Goal: Transaction & Acquisition: Purchase product/service

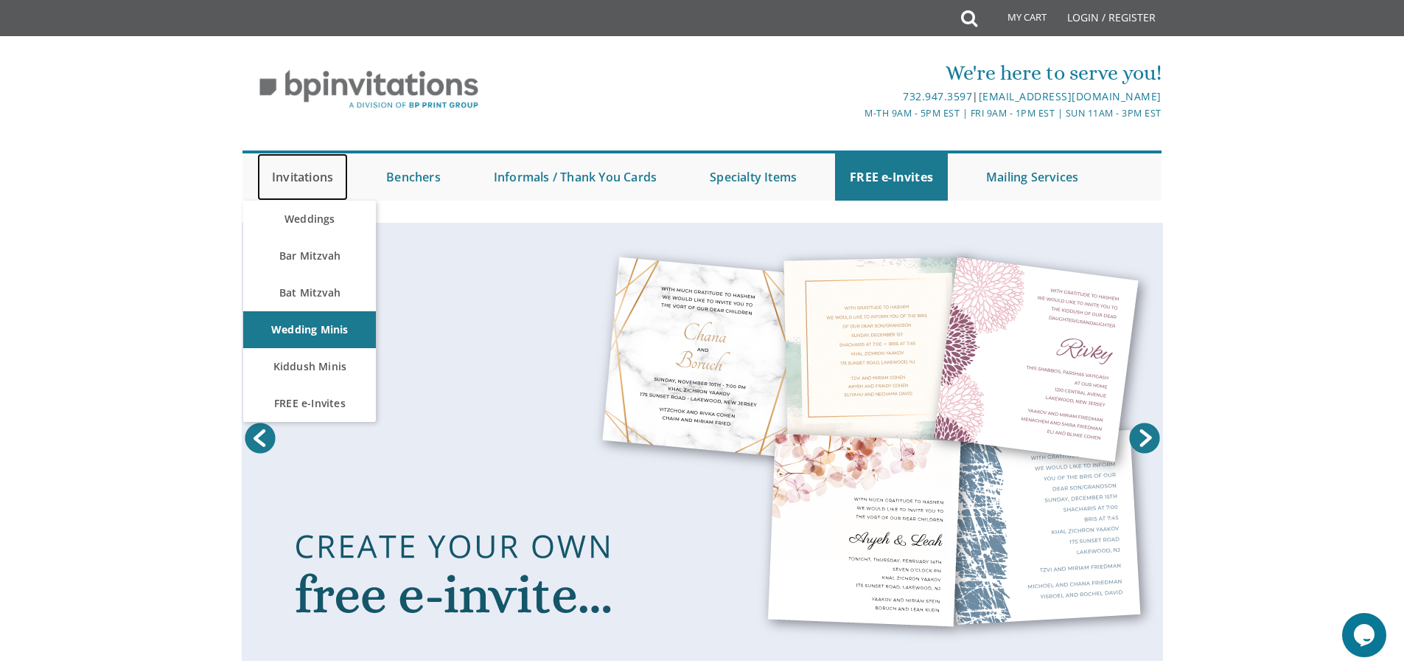
click at [309, 172] on link "Invitations" at bounding box center [302, 176] width 91 height 47
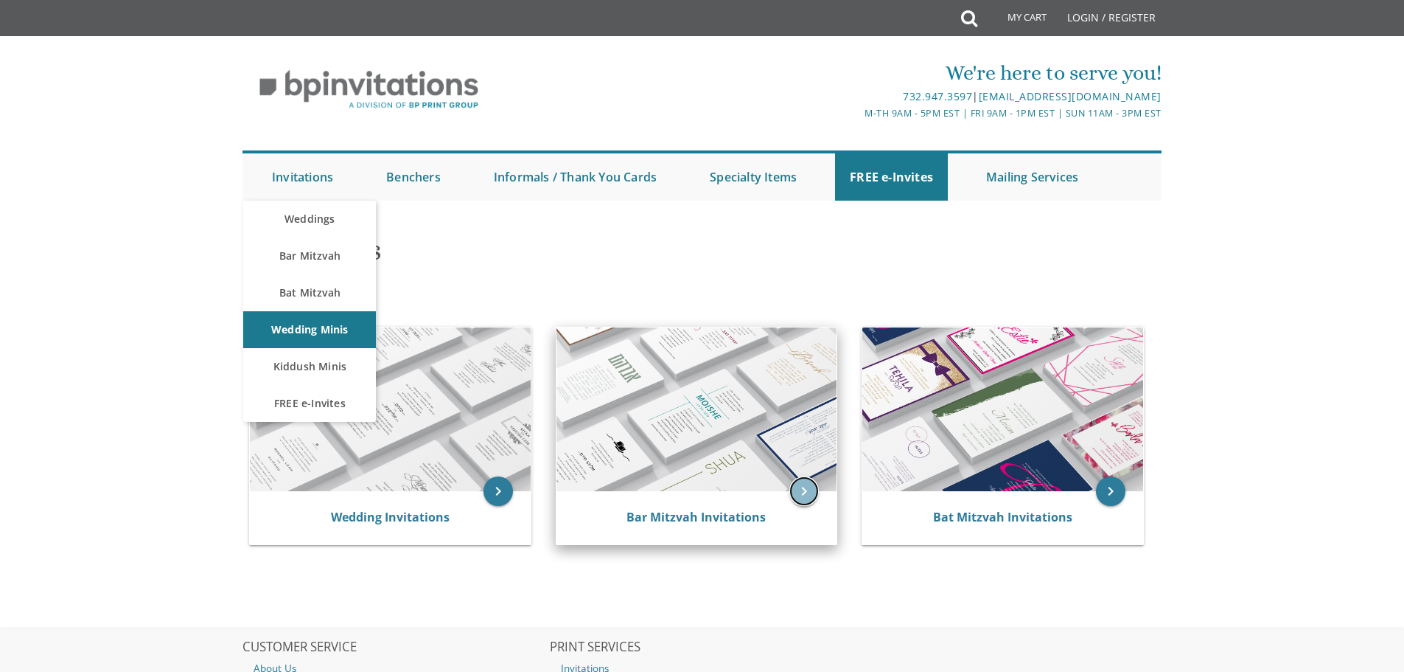
click at [803, 486] on icon "keyboard_arrow_right" at bounding box center [804, 490] width 29 height 29
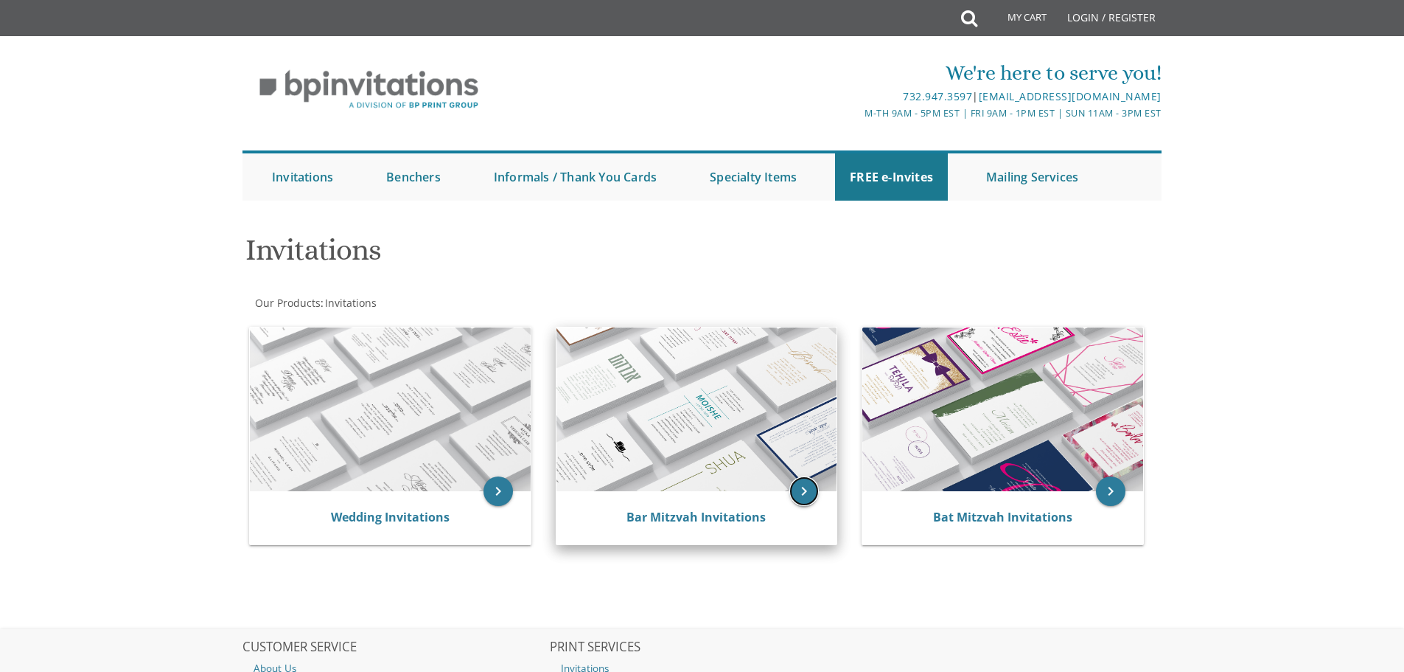
click at [792, 498] on icon "keyboard_arrow_right" at bounding box center [804, 490] width 29 height 29
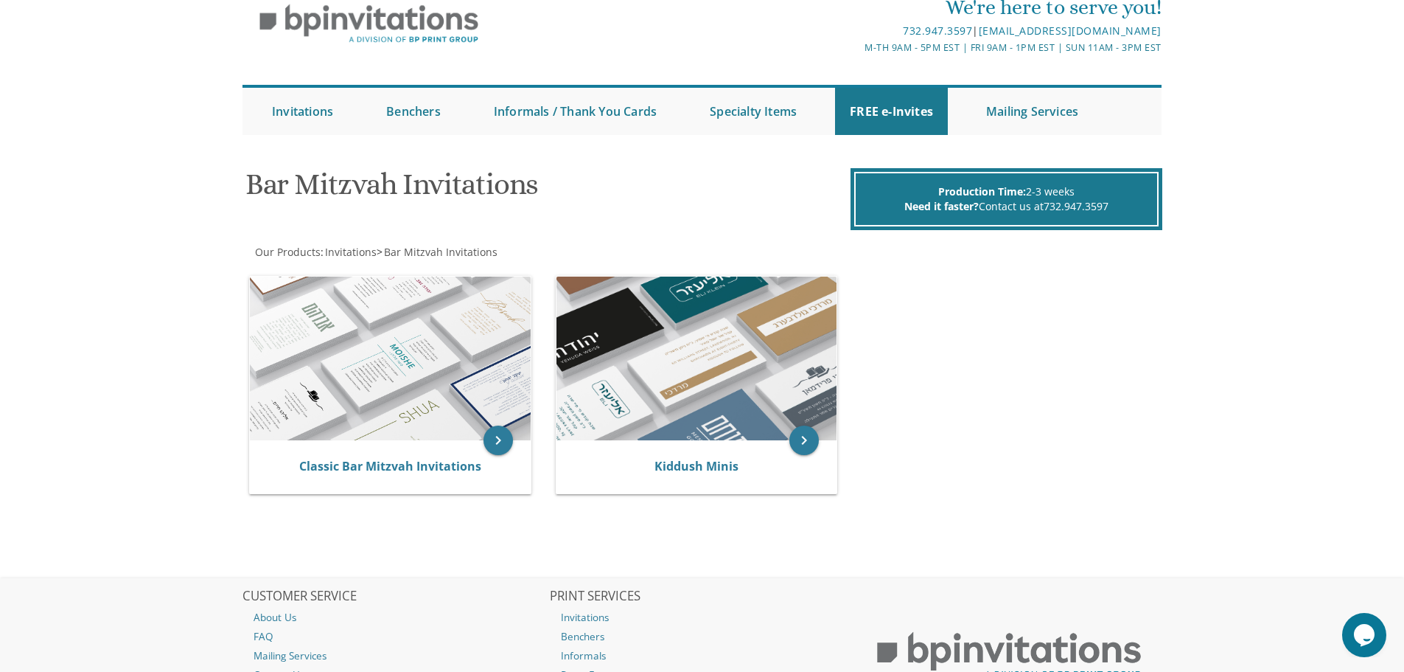
scroll to position [147, 0]
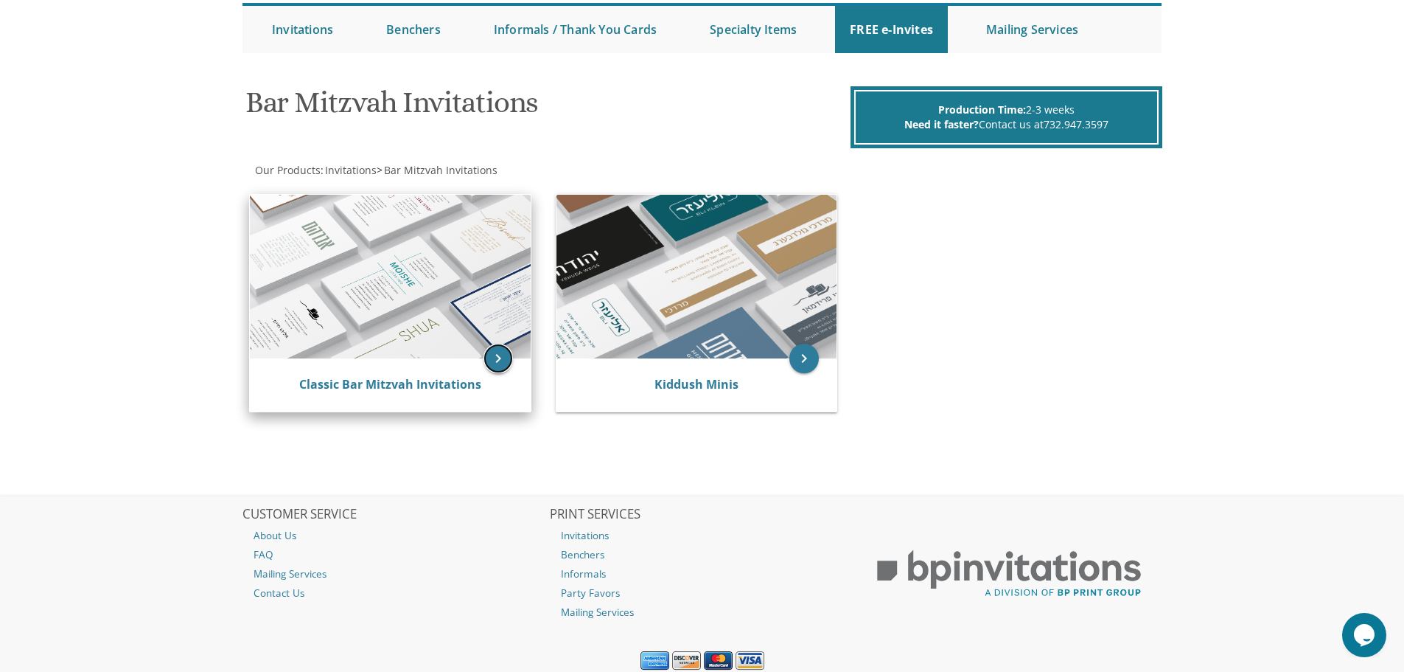
click at [492, 353] on icon "keyboard_arrow_right" at bounding box center [498, 358] width 29 height 29
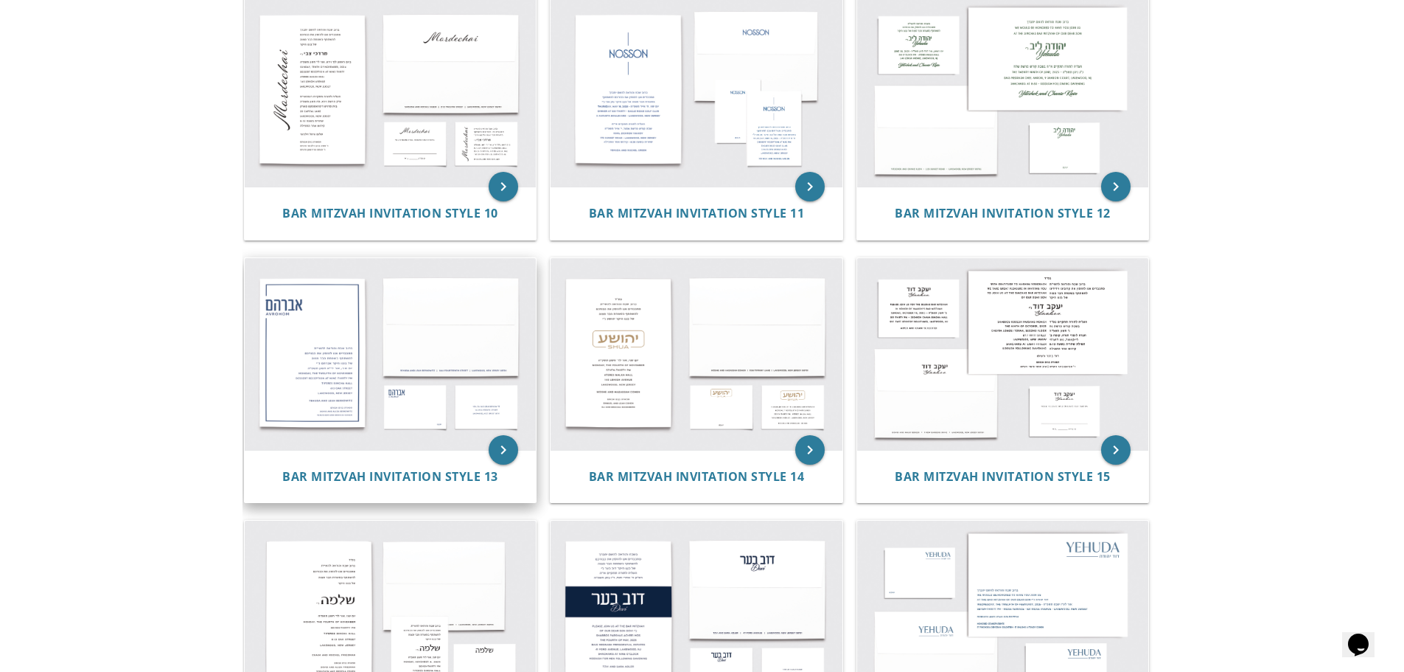
scroll to position [1087, 0]
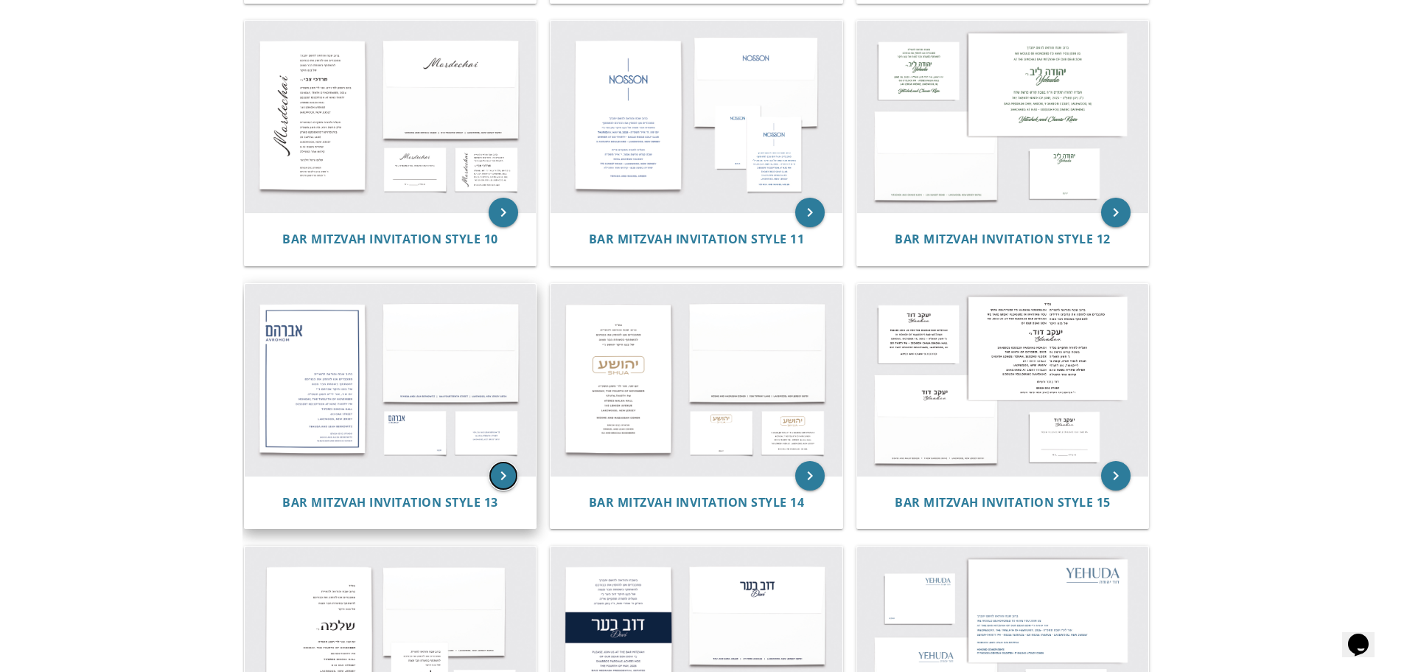
click at [501, 487] on icon "keyboard_arrow_right" at bounding box center [503, 475] width 29 height 29
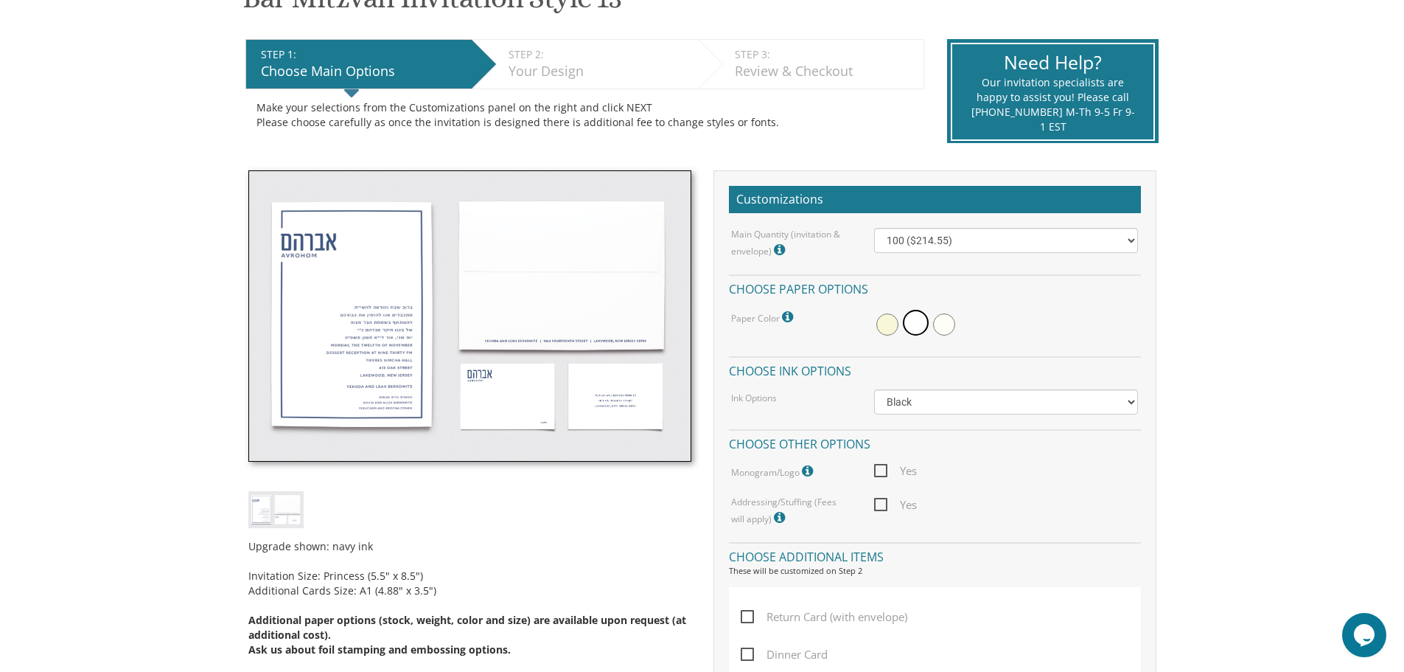
scroll to position [295, 0]
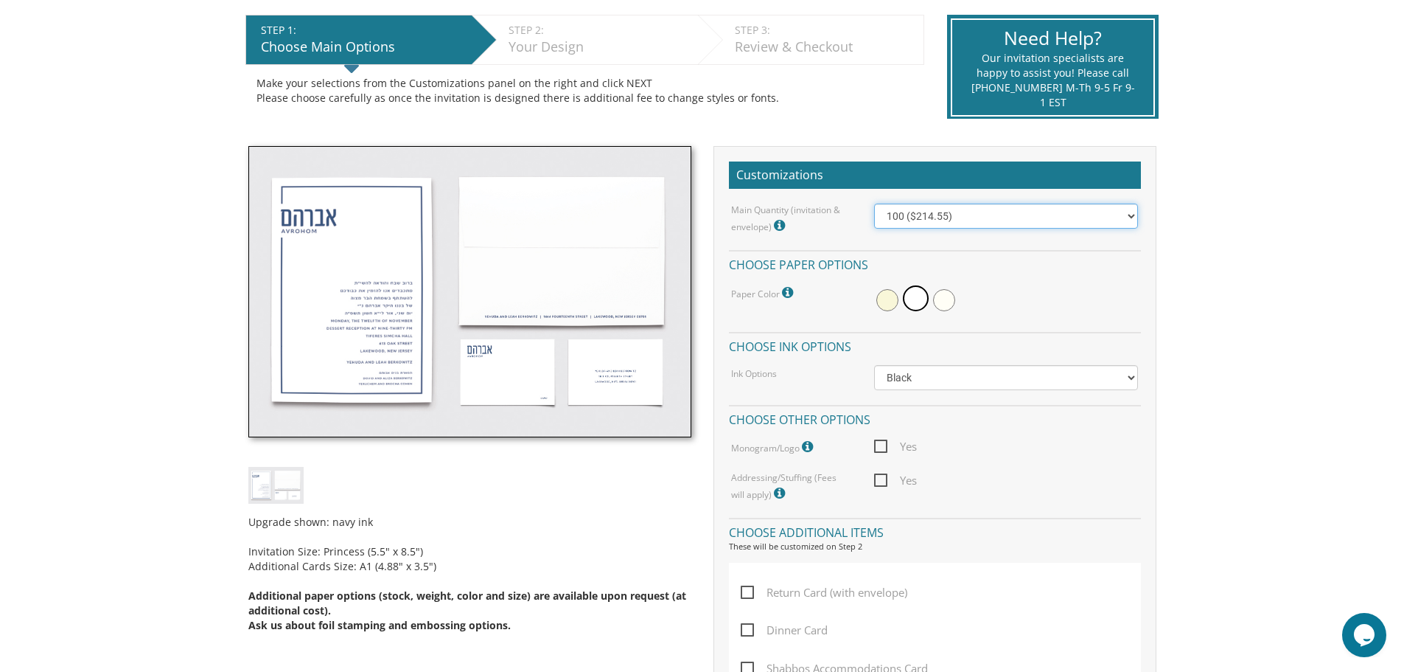
click at [973, 218] on select "100 ($214.55) 200 ($254.60) 300 ($294.25) 400 ($333.55) 500 ($373.90) 600 ($413…" at bounding box center [1006, 215] width 264 height 25
click at [972, 220] on select "100 ($214.55) 200 ($254.60) 300 ($294.25) 400 ($333.55) 500 ($373.90) 600 ($413…" at bounding box center [1006, 215] width 264 height 25
drag, startPoint x: 1336, startPoint y: 248, endPoint x: 1332, endPoint y: 242, distance: 7.6
click at [1334, 246] on body "My Cart {{shoppingcart.totalQuantityDisplay}} Total: {{shoppingcart.subtotal}} …" at bounding box center [702, 661] width 1404 height 1913
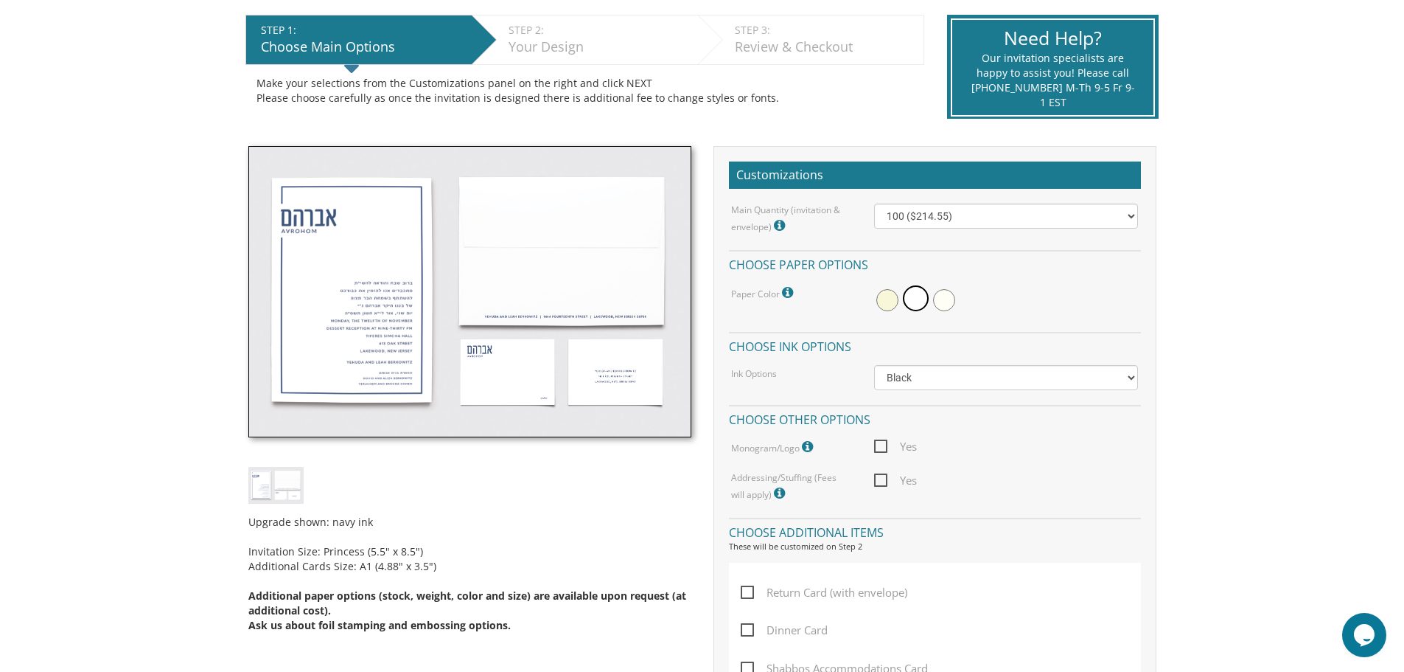
click at [1257, 439] on body "My Cart {{shoppingcart.totalQuantityDisplay}} Total: {{shoppingcart.subtotal}} …" at bounding box center [702, 661] width 1404 height 1913
